Goal: Transaction & Acquisition: Purchase product/service

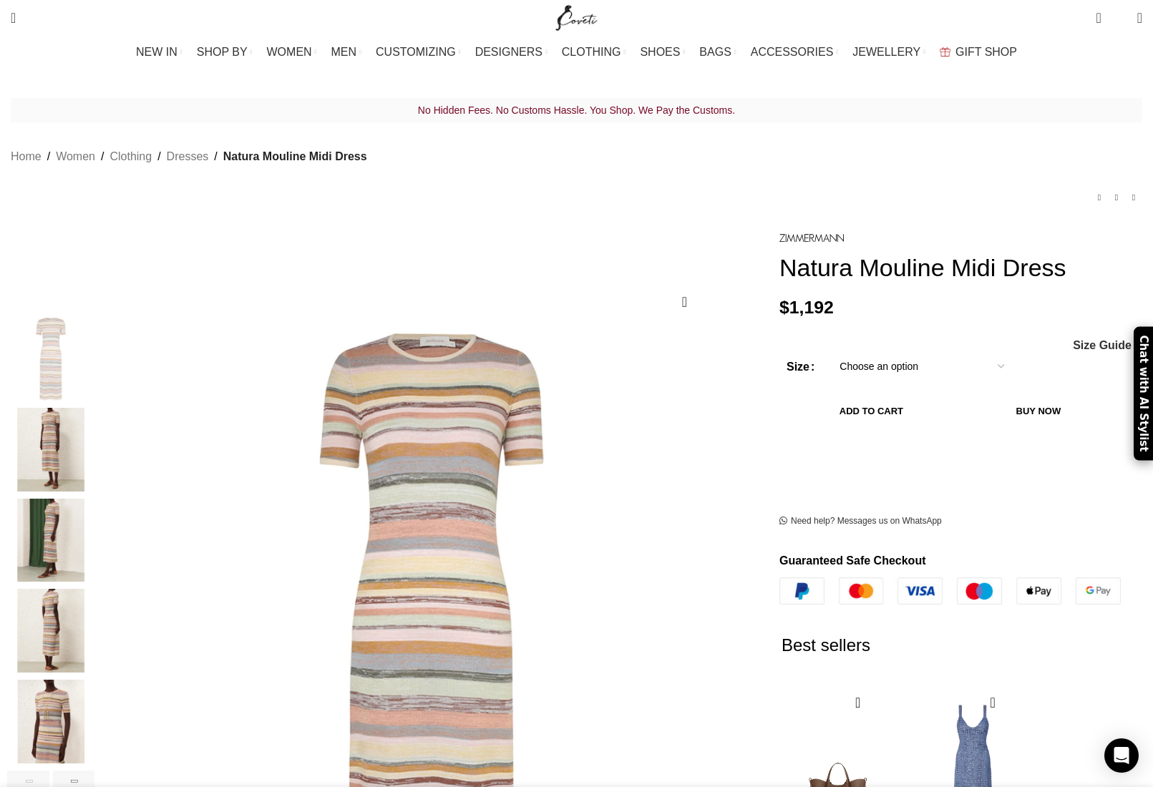
drag, startPoint x: 827, startPoint y: 273, endPoint x: 737, endPoint y: 252, distance: 92.7
click at [780, 253] on h1 "Natura Mouline Midi Dress" at bounding box center [961, 267] width 363 height 29
copy h1 "Natura Mouline Midi Dress"
click at [821, 281] on h1 "Natura Mouline Midi Dress" at bounding box center [961, 267] width 363 height 29
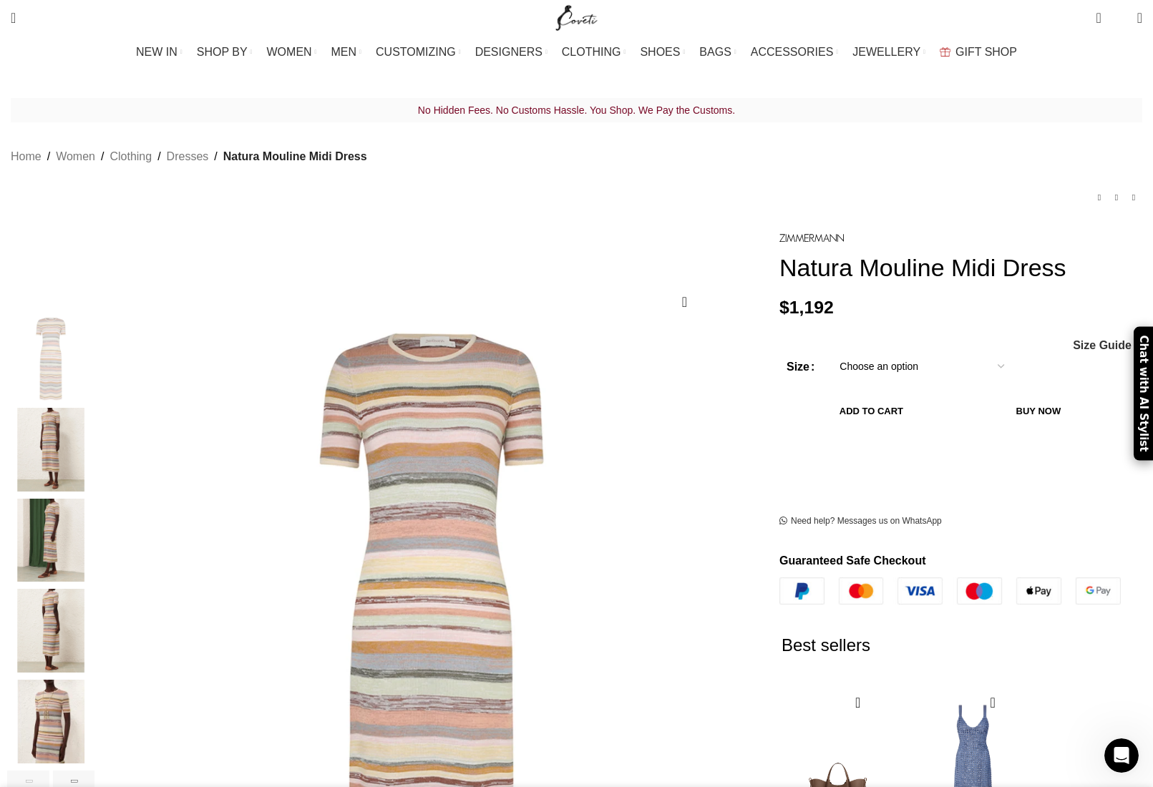
drag, startPoint x: 816, startPoint y: 279, endPoint x: 738, endPoint y: 253, distance: 82.2
click at [780, 253] on h1 "Natura Mouline Midi Dress" at bounding box center [961, 267] width 363 height 29
copy h1 "Natura Mouline Midi Dress"
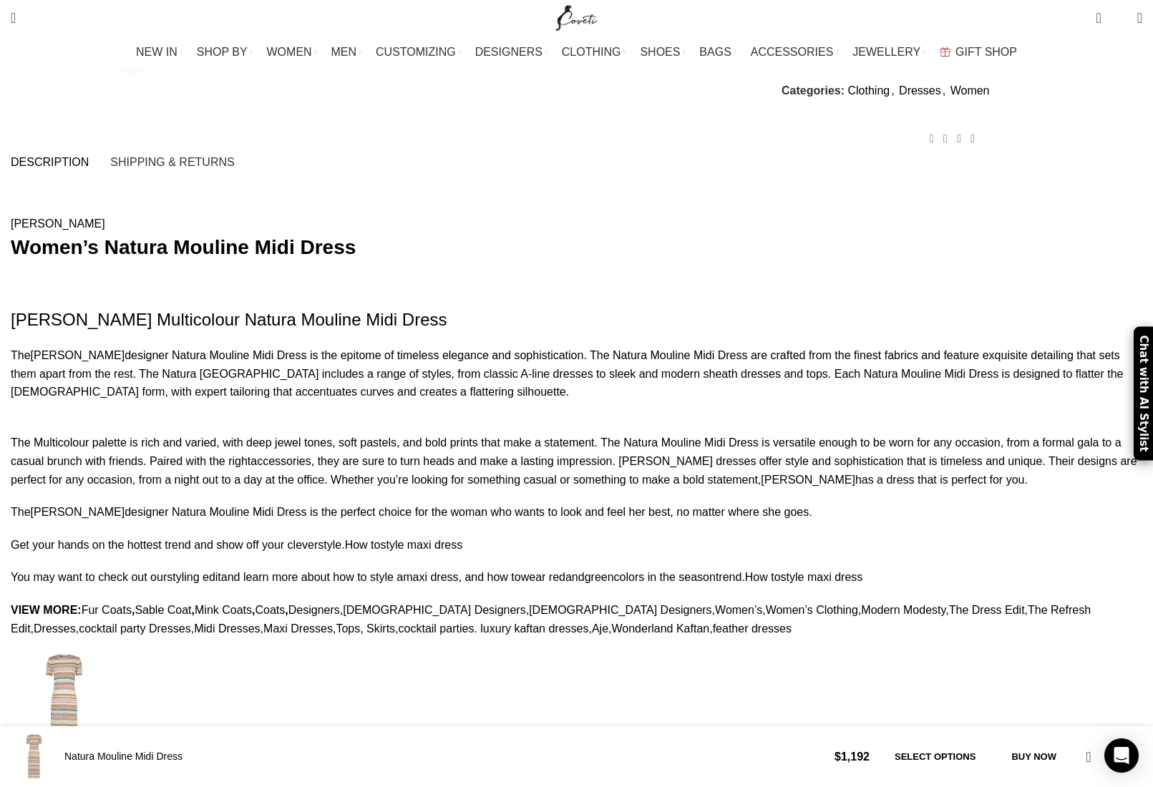
scroll to position [964, 0]
